Goal: Task Accomplishment & Management: Use online tool/utility

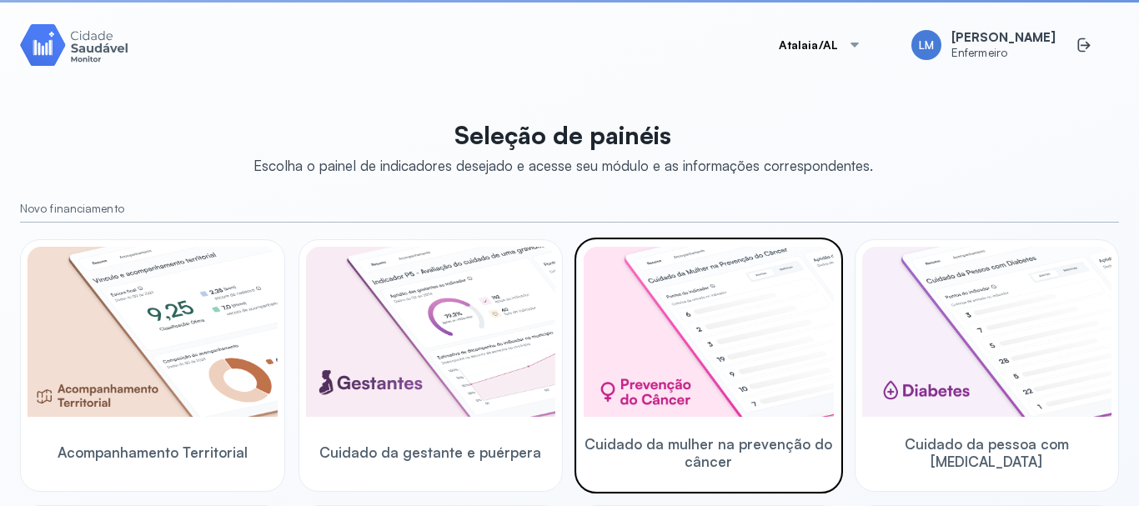
drag, startPoint x: 0, startPoint y: 0, endPoint x: 815, endPoint y: 376, distance: 897.4
click at [815, 376] on img at bounding box center [709, 332] width 250 height 170
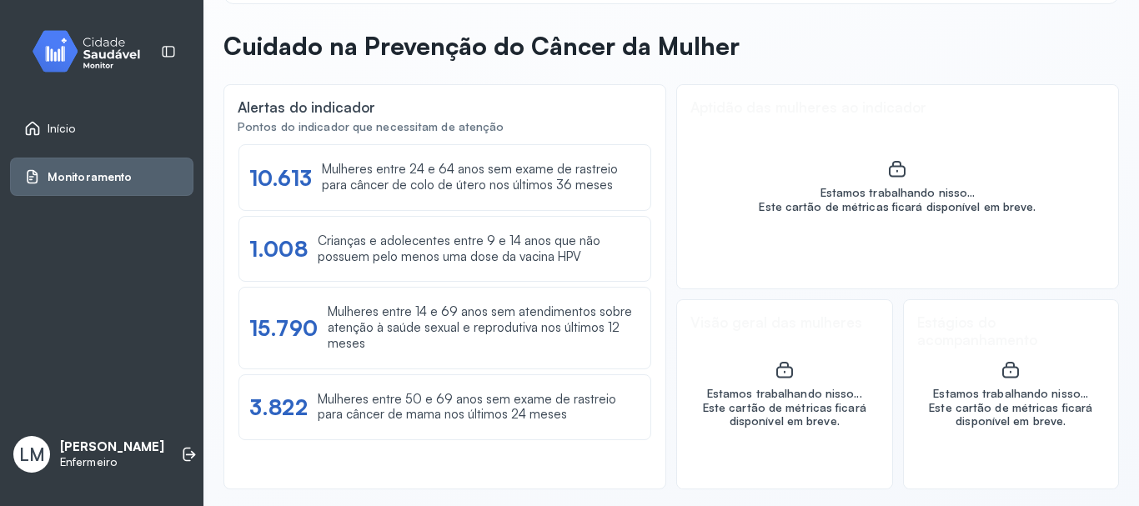
scroll to position [64, 0]
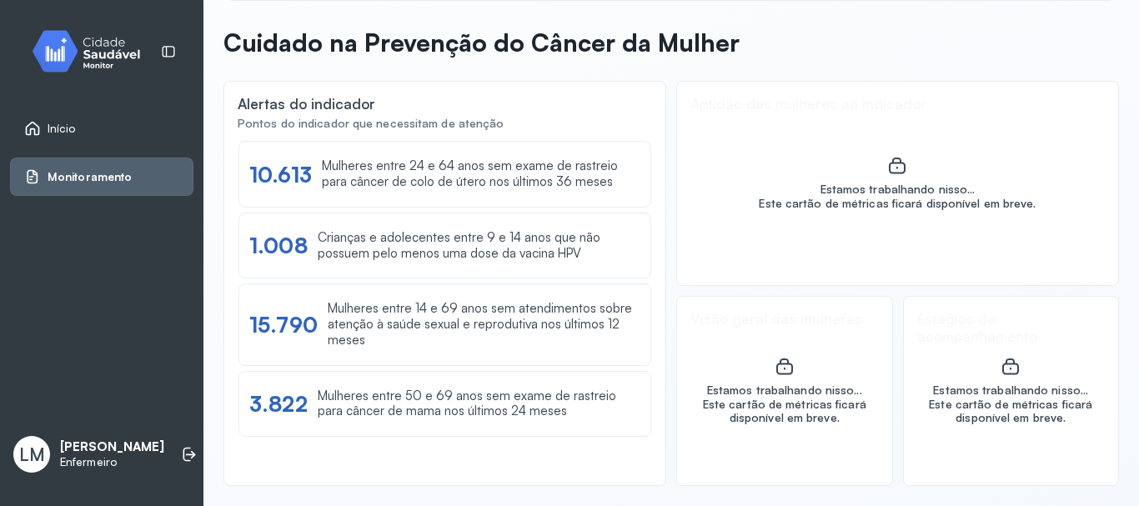
click at [53, 126] on span "Início" at bounding box center [62, 129] width 28 height 14
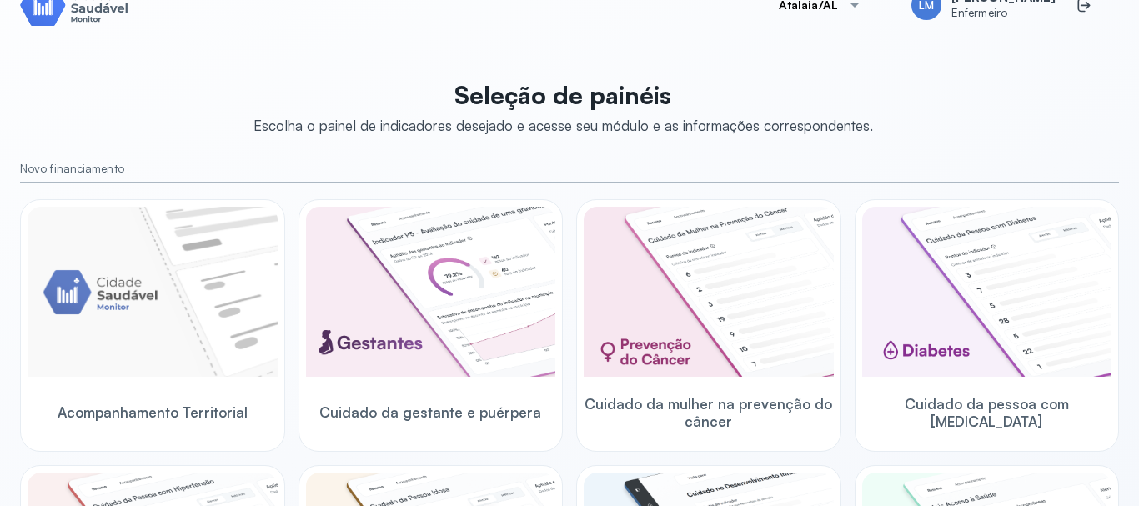
scroll to position [64, 0]
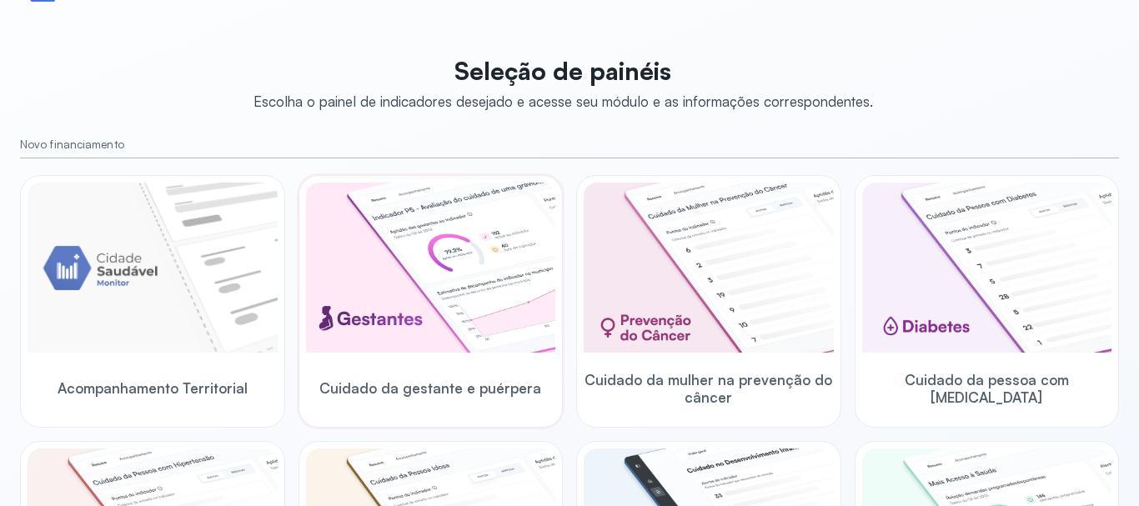
click at [424, 280] on img at bounding box center [431, 268] width 250 height 170
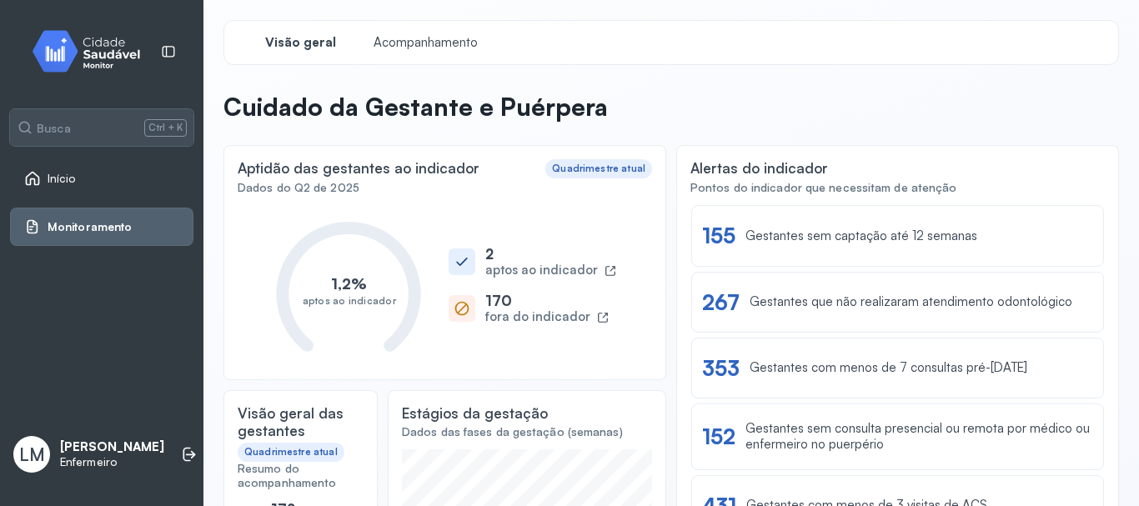
click at [58, 173] on span "Início" at bounding box center [62, 179] width 28 height 14
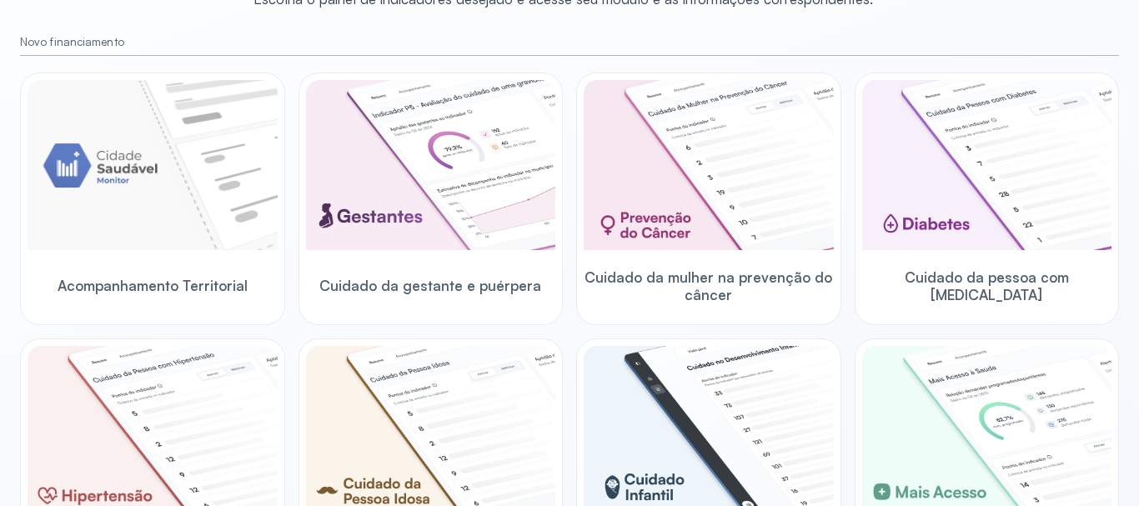
scroll to position [200, 0]
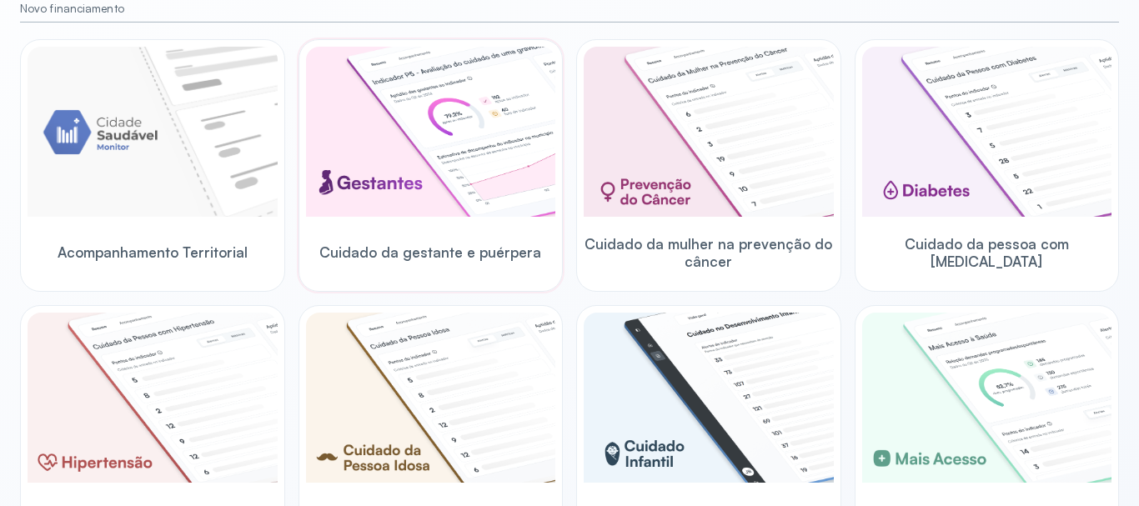
click at [454, 173] on img at bounding box center [431, 132] width 250 height 170
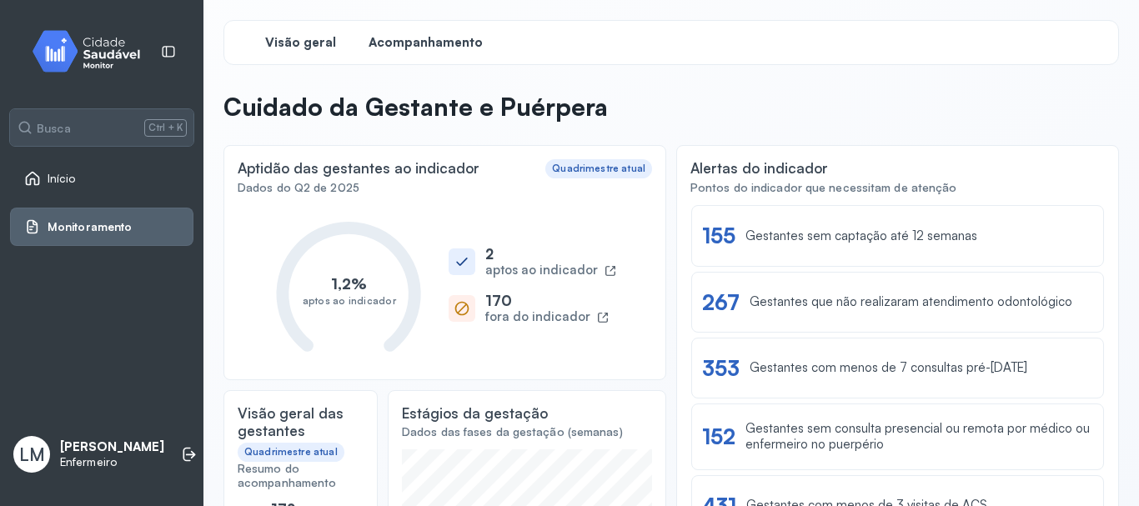
click at [434, 42] on span "Acompanhamento" at bounding box center [426, 43] width 114 height 16
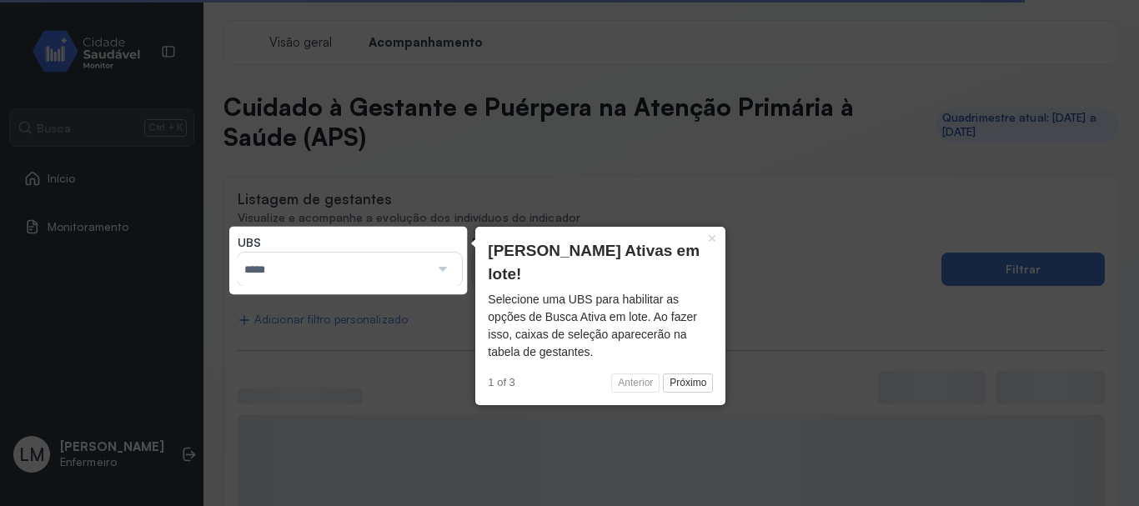
click at [439, 274] on div at bounding box center [440, 269] width 23 height 33
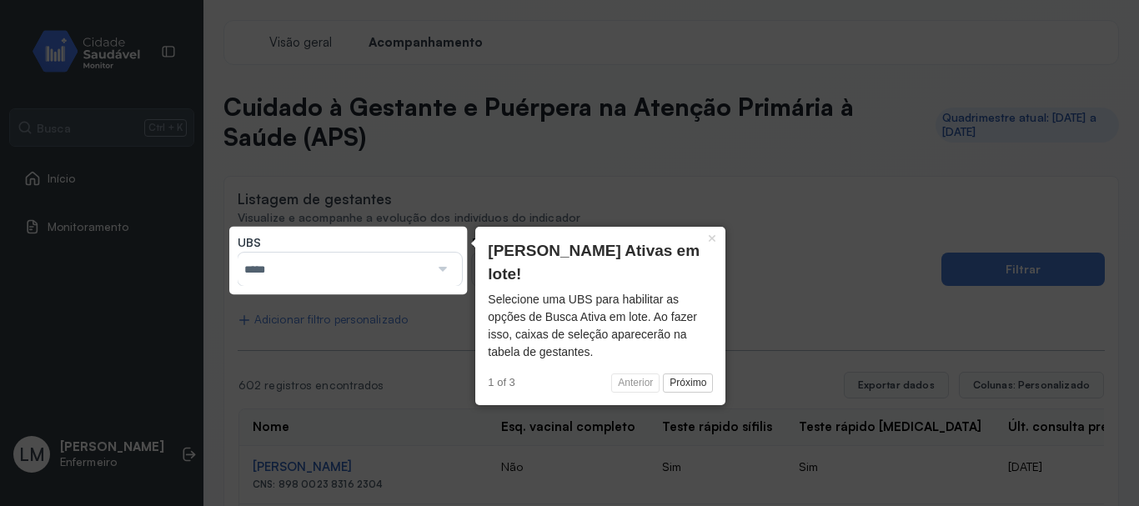
click at [439, 274] on div at bounding box center [440, 269] width 23 height 33
click at [687, 374] on button "Próximo" at bounding box center [688, 384] width 50 height 20
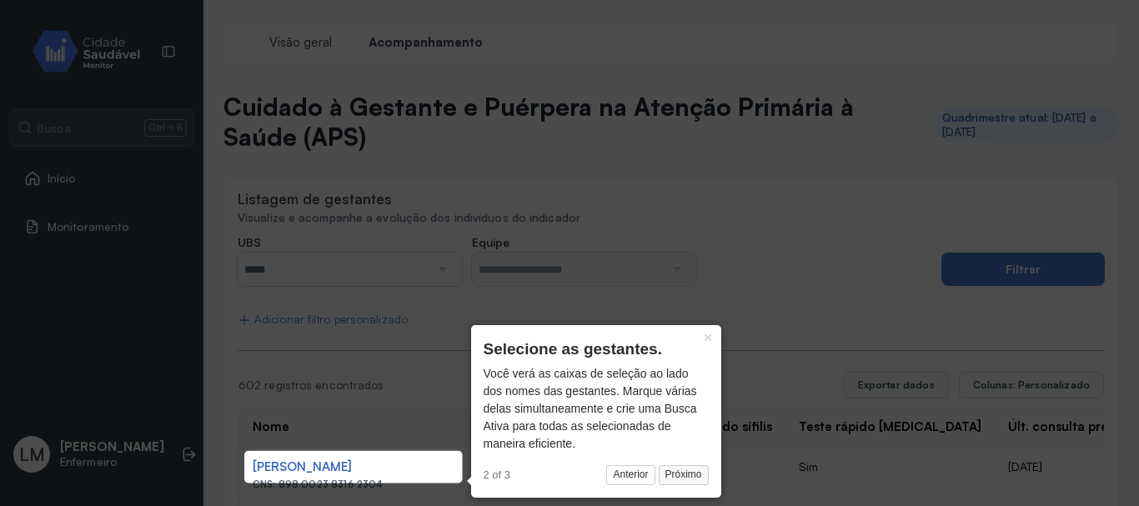
click at [680, 475] on button "Próximo" at bounding box center [684, 475] width 50 height 20
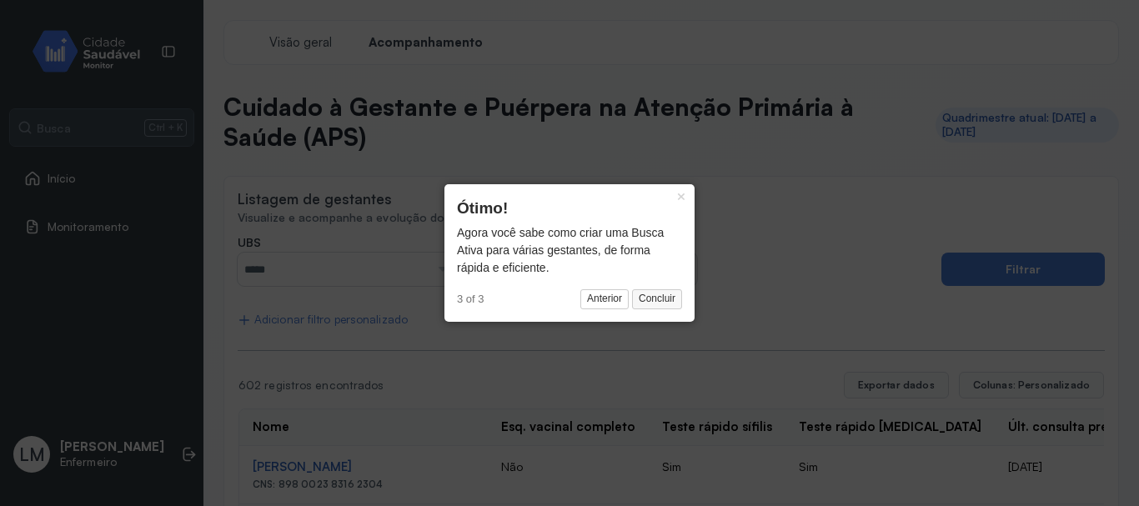
click at [664, 297] on button "Concluir" at bounding box center [657, 299] width 50 height 20
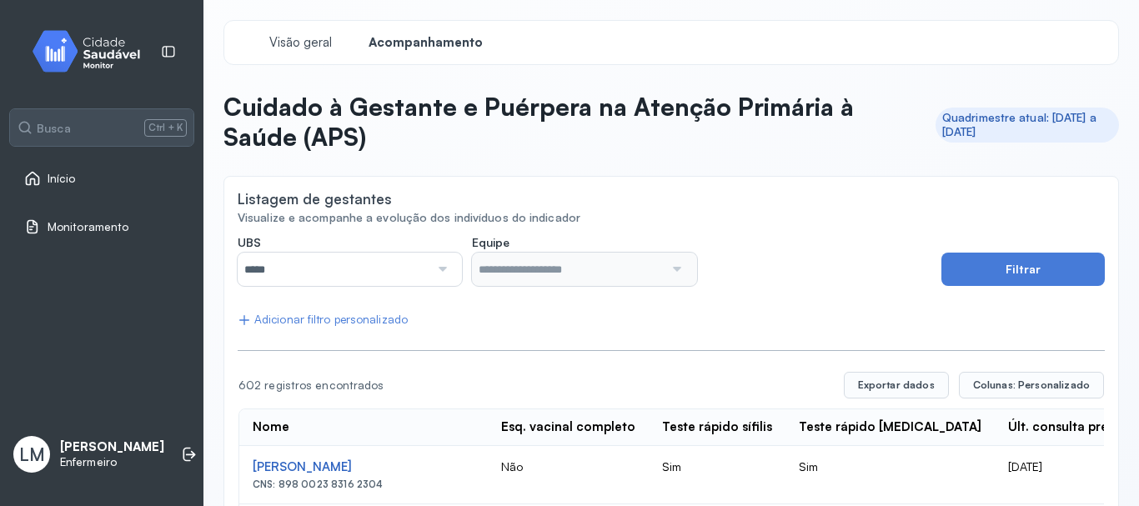
click at [443, 258] on div at bounding box center [440, 269] width 23 height 33
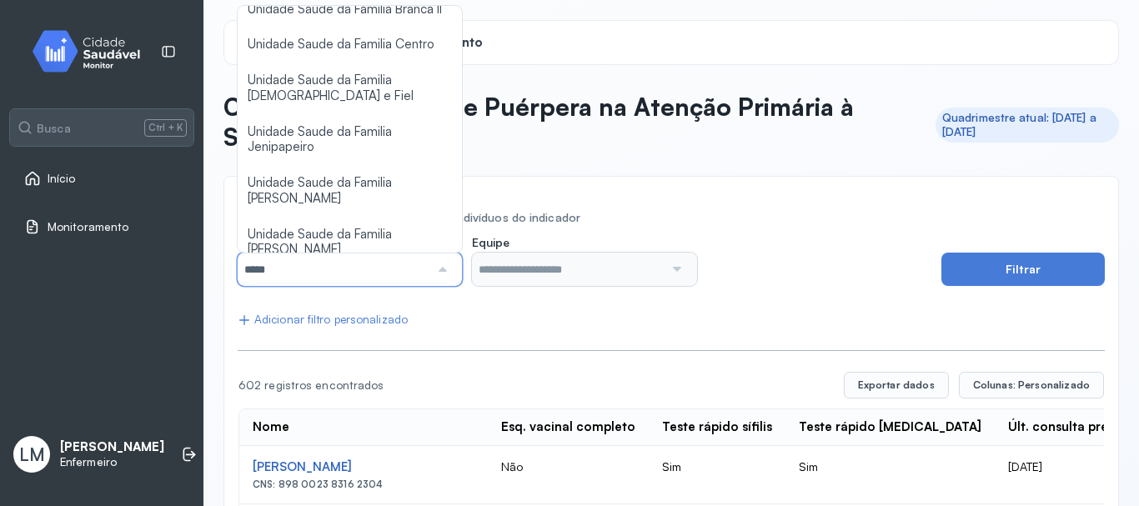
scroll to position [205, 0]
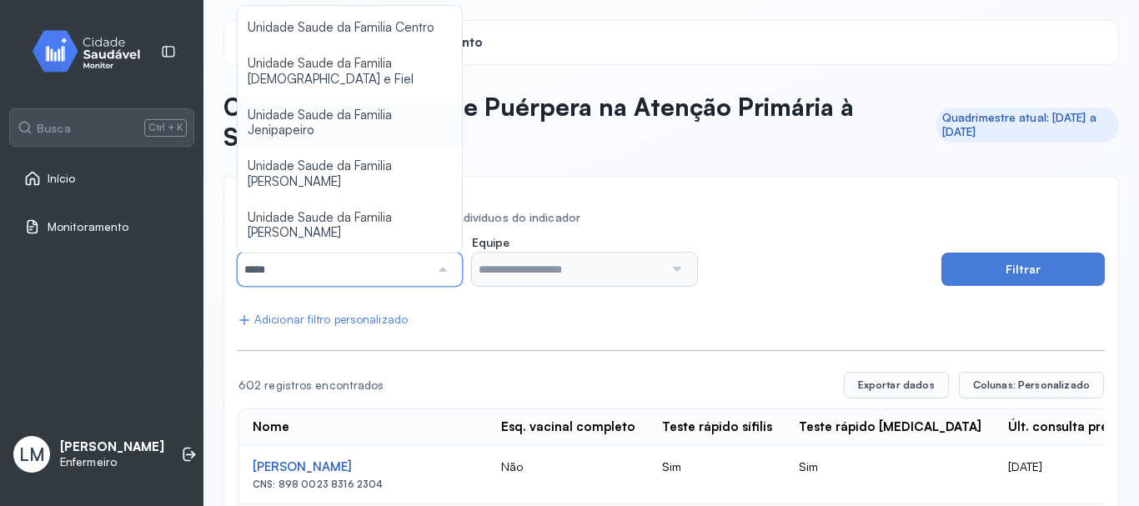
type input "*****"
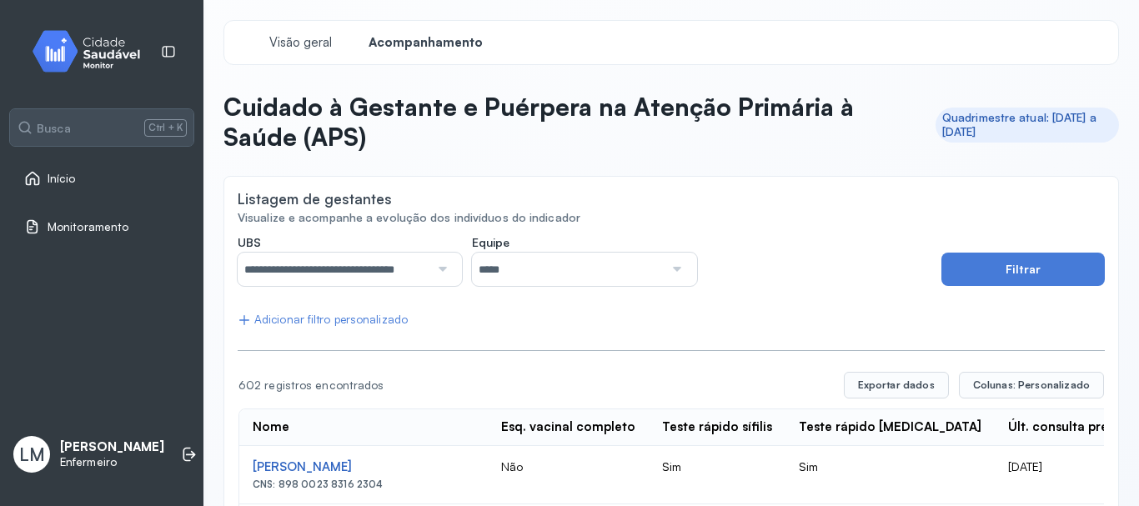
click at [1003, 271] on button "Filtrar" at bounding box center [1023, 269] width 163 height 33
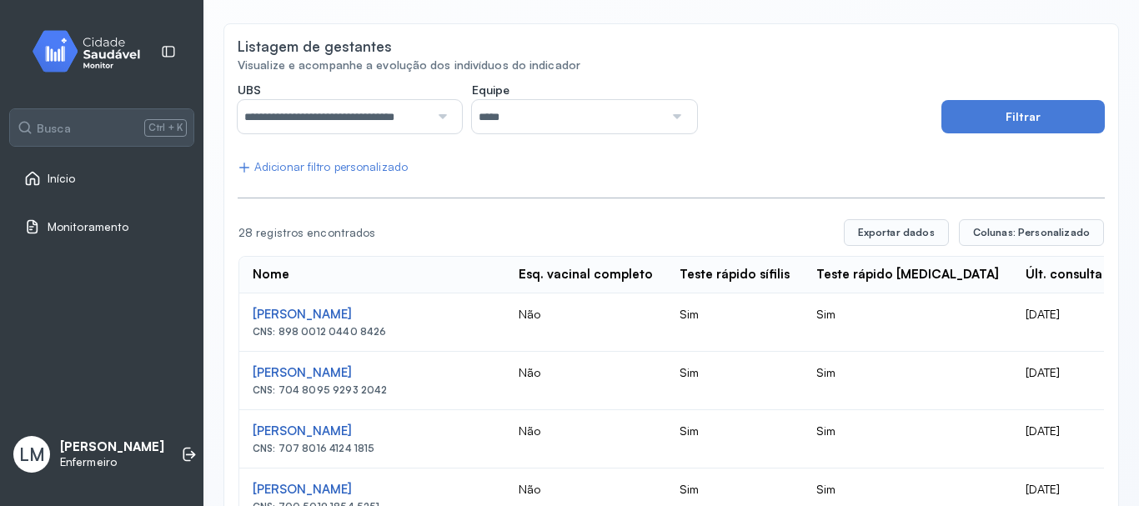
scroll to position [159, 0]
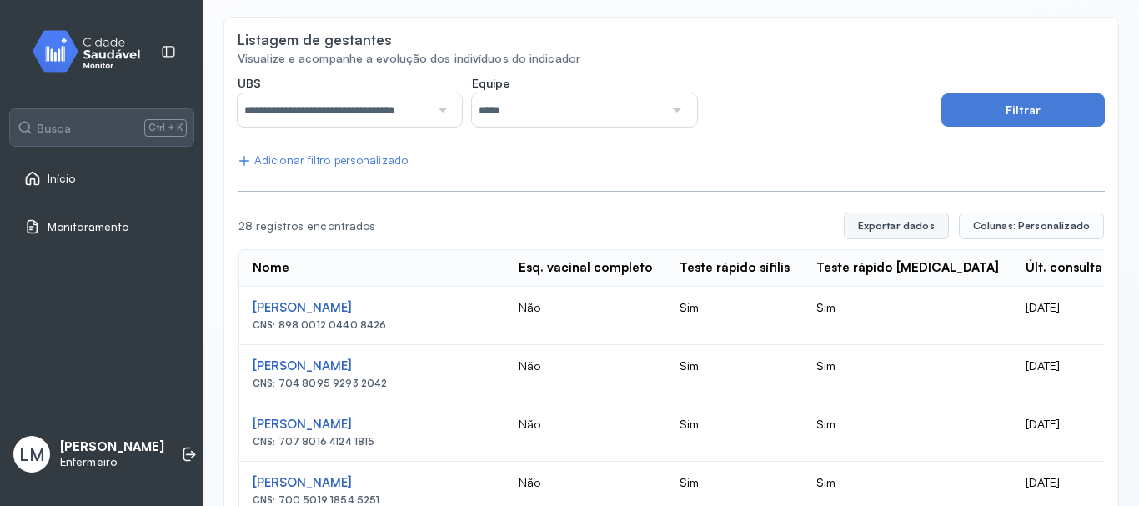
click at [886, 225] on button "Exportar dados" at bounding box center [896, 226] width 105 height 27
click at [68, 180] on span "Início" at bounding box center [62, 179] width 28 height 14
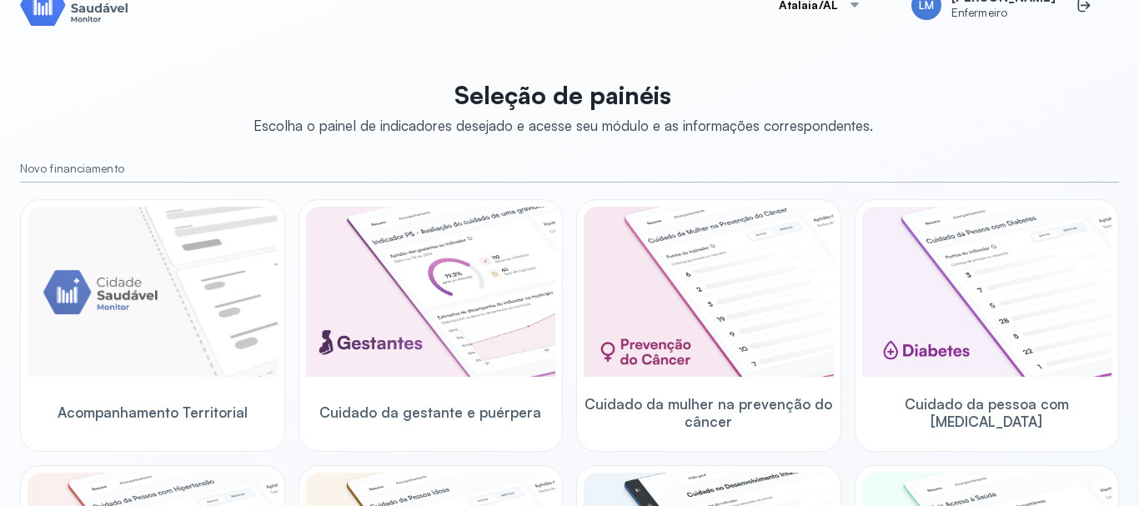
scroll to position [159, 0]
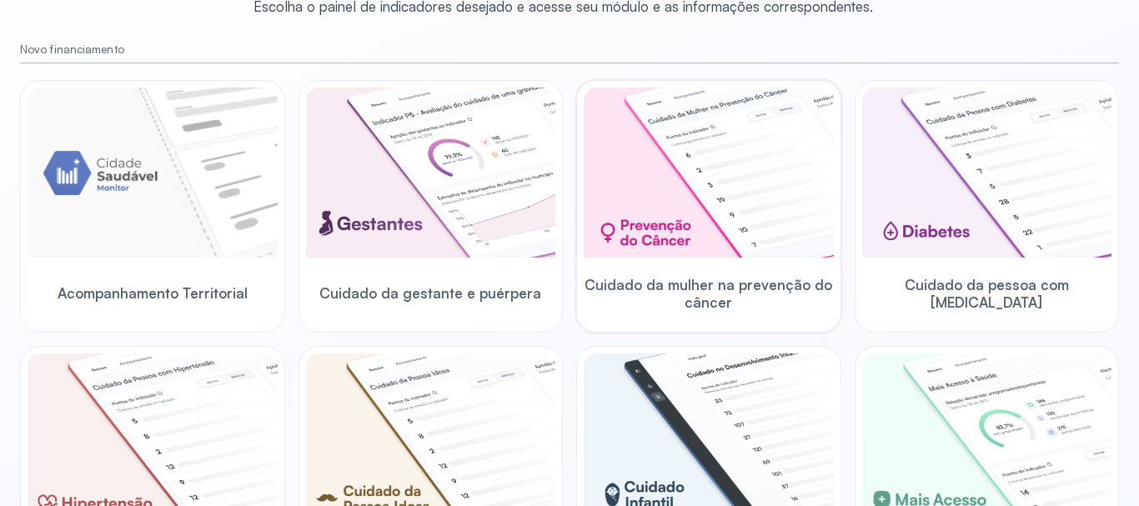
click at [649, 158] on img at bounding box center [709, 173] width 250 height 170
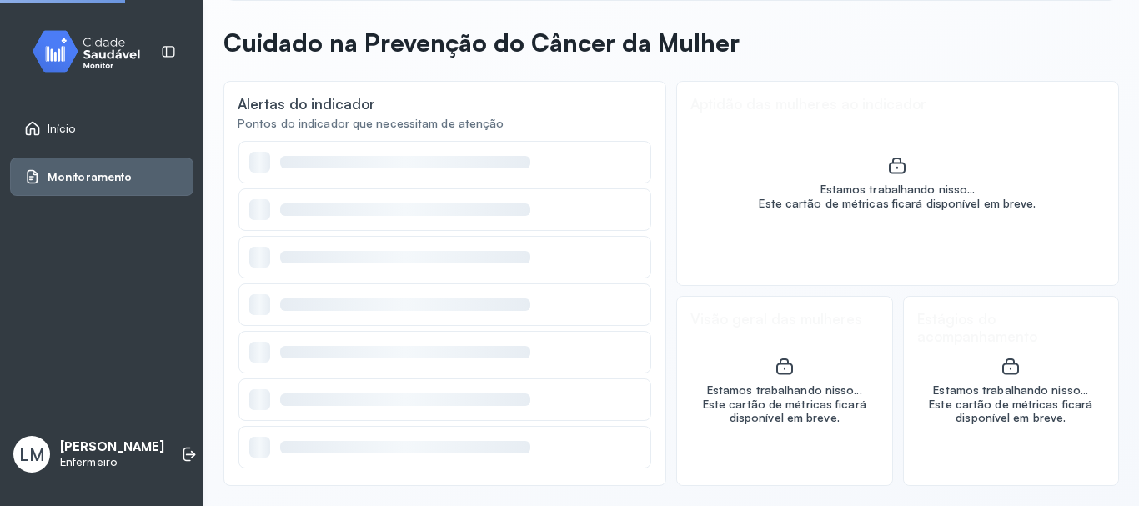
scroll to position [64, 0]
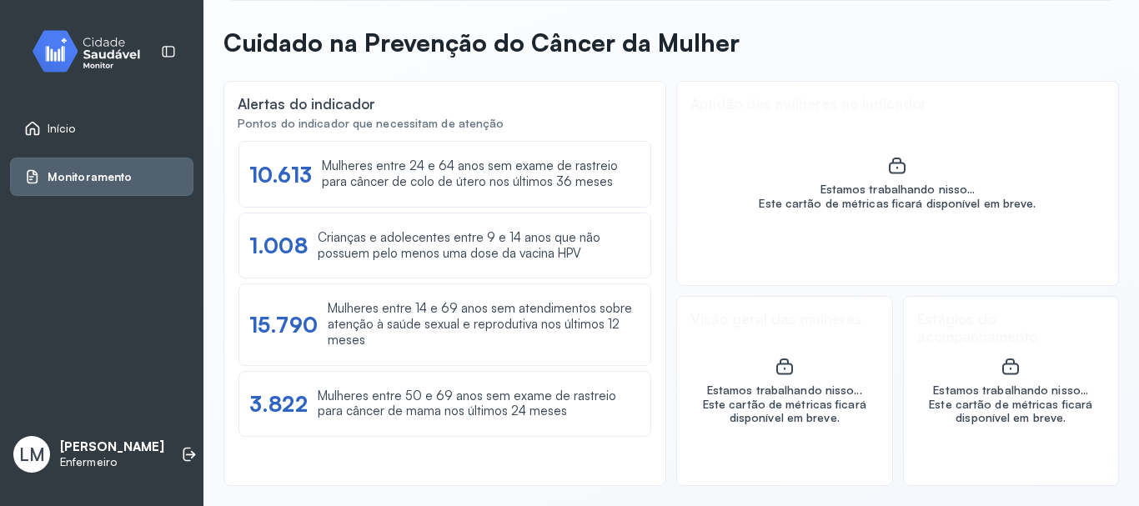
click at [78, 128] on link "Início" at bounding box center [101, 128] width 155 height 17
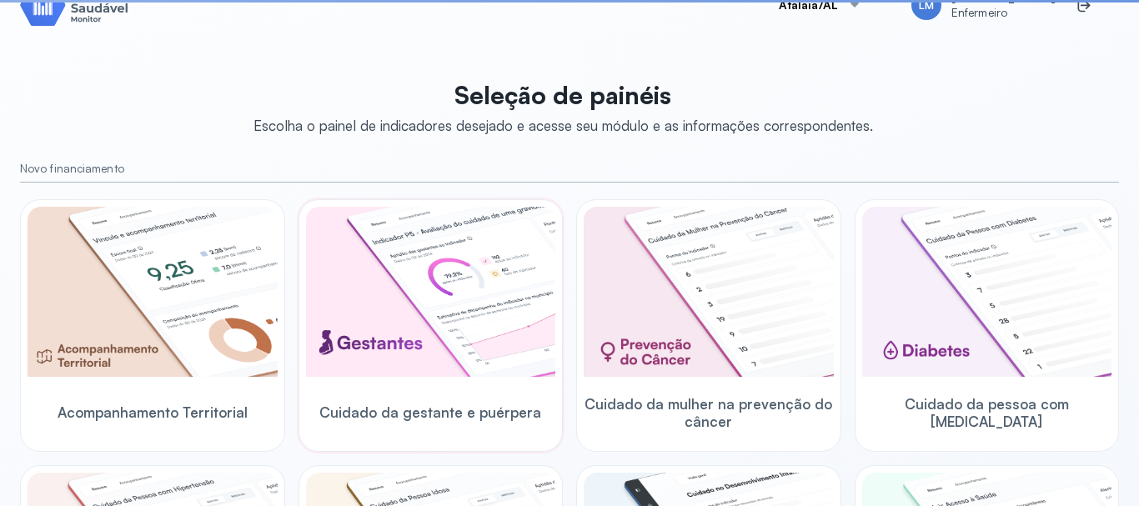
scroll to position [159, 0]
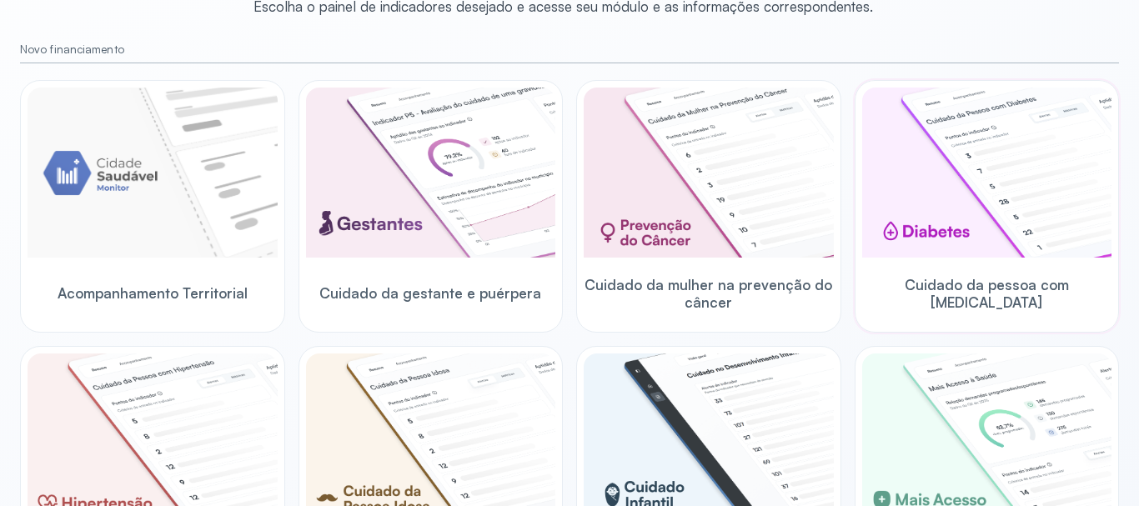
click at [903, 193] on img at bounding box center [987, 173] width 250 height 170
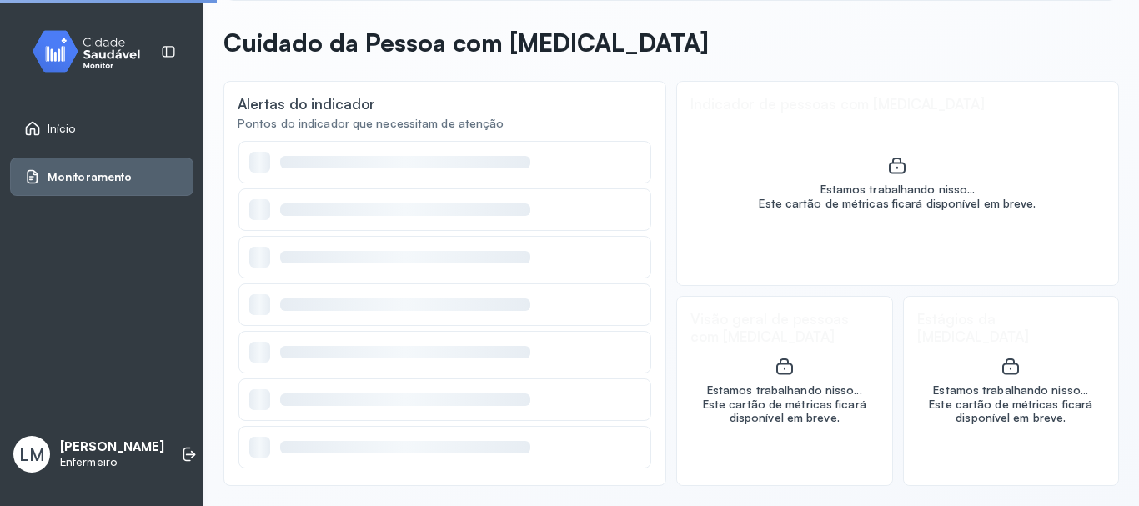
scroll to position [64, 0]
